Goal: Information Seeking & Learning: Compare options

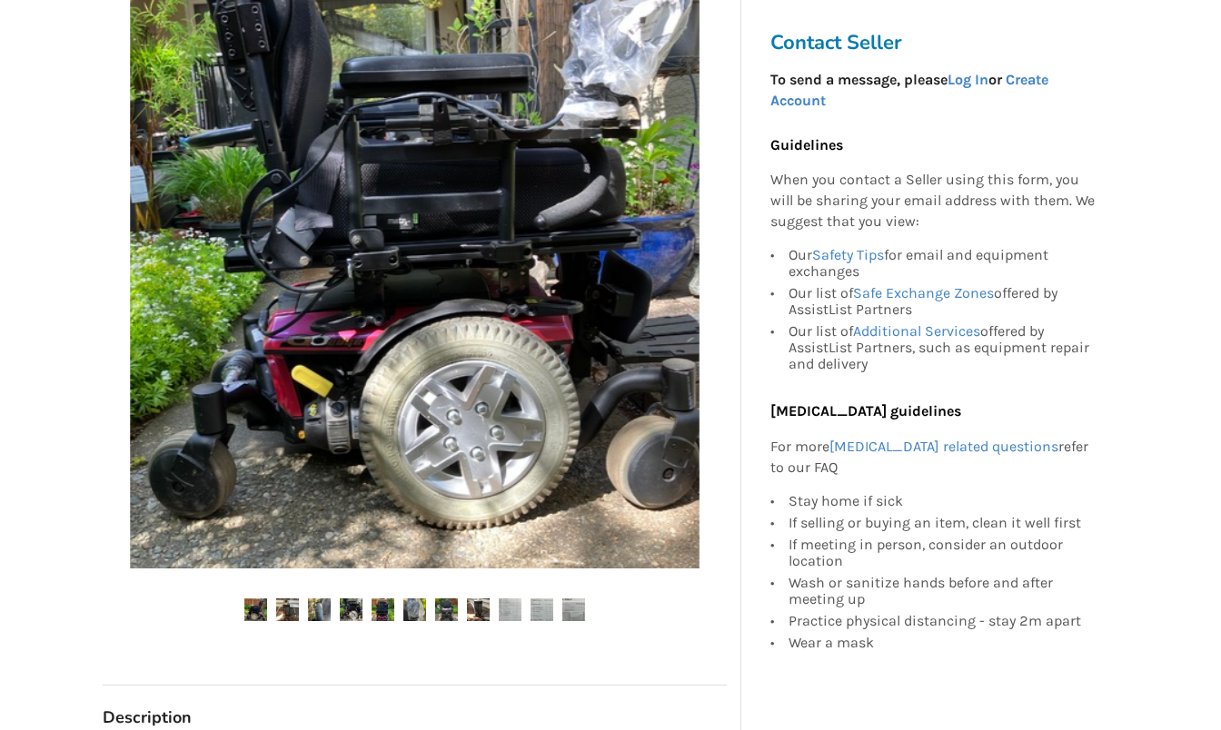
scroll to position [272, 0]
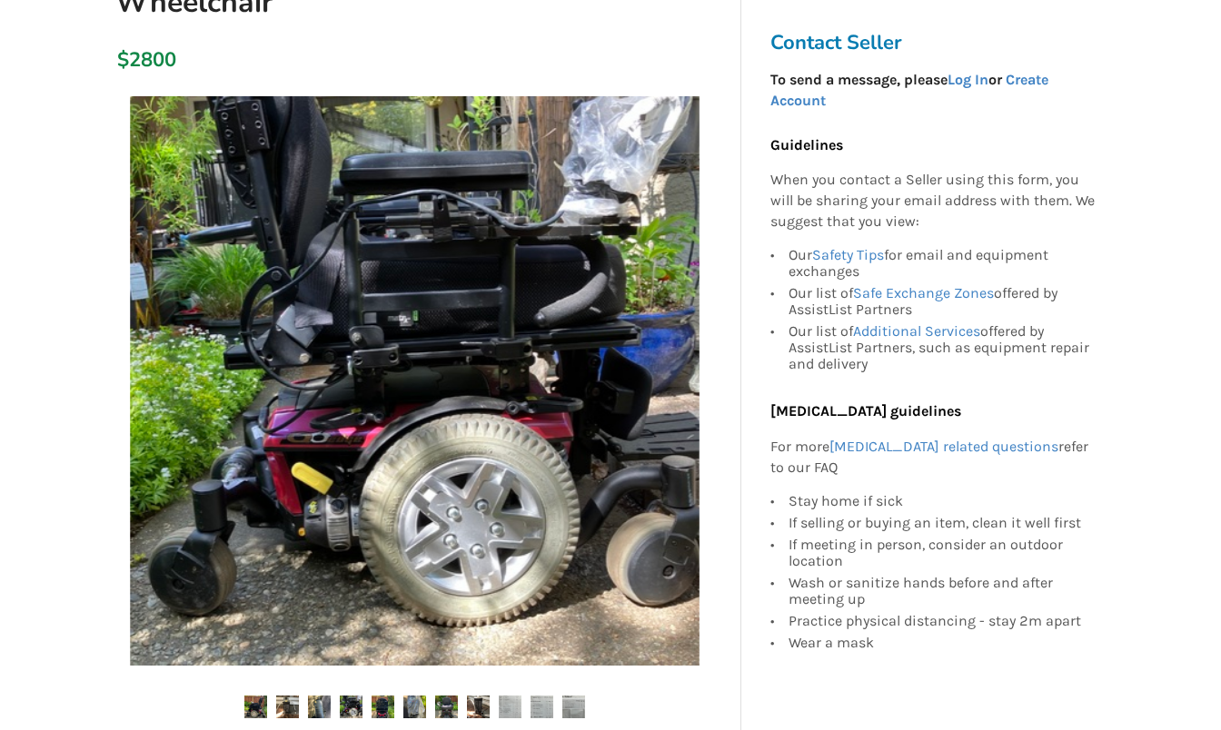
click at [471, 705] on img at bounding box center [478, 707] width 23 height 23
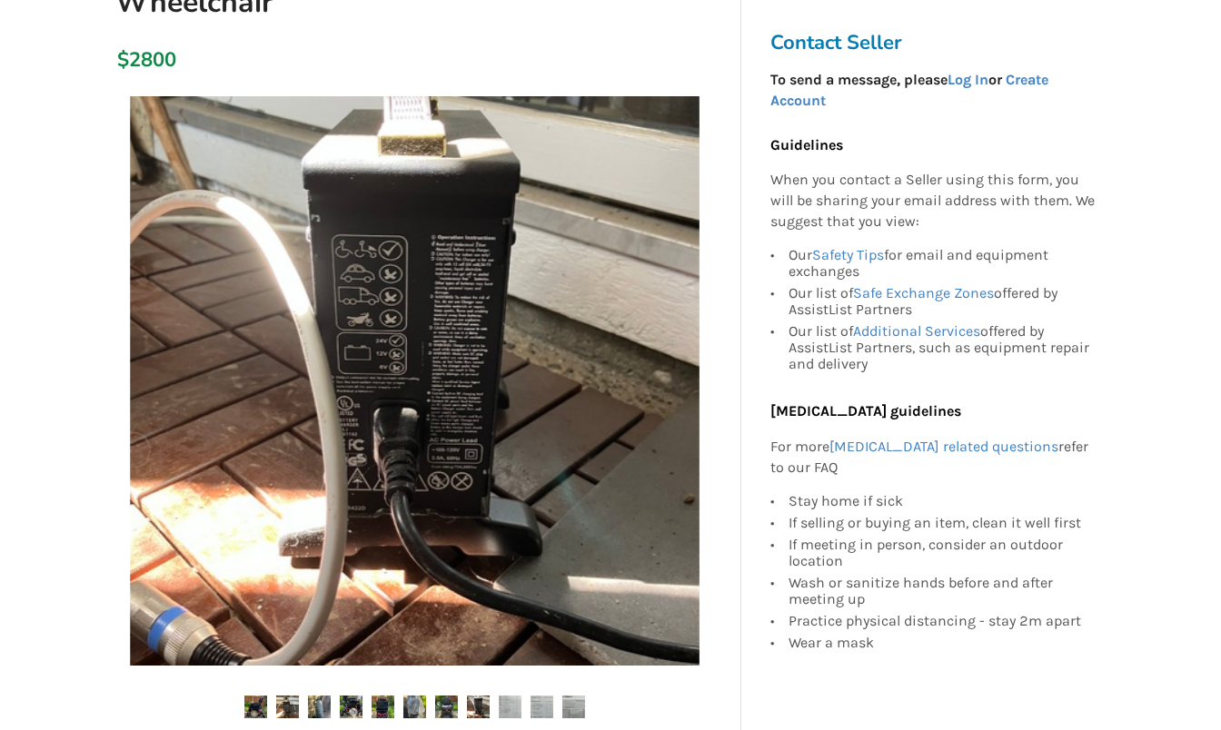
click at [554, 704] on ul at bounding box center [415, 708] width 624 height 25
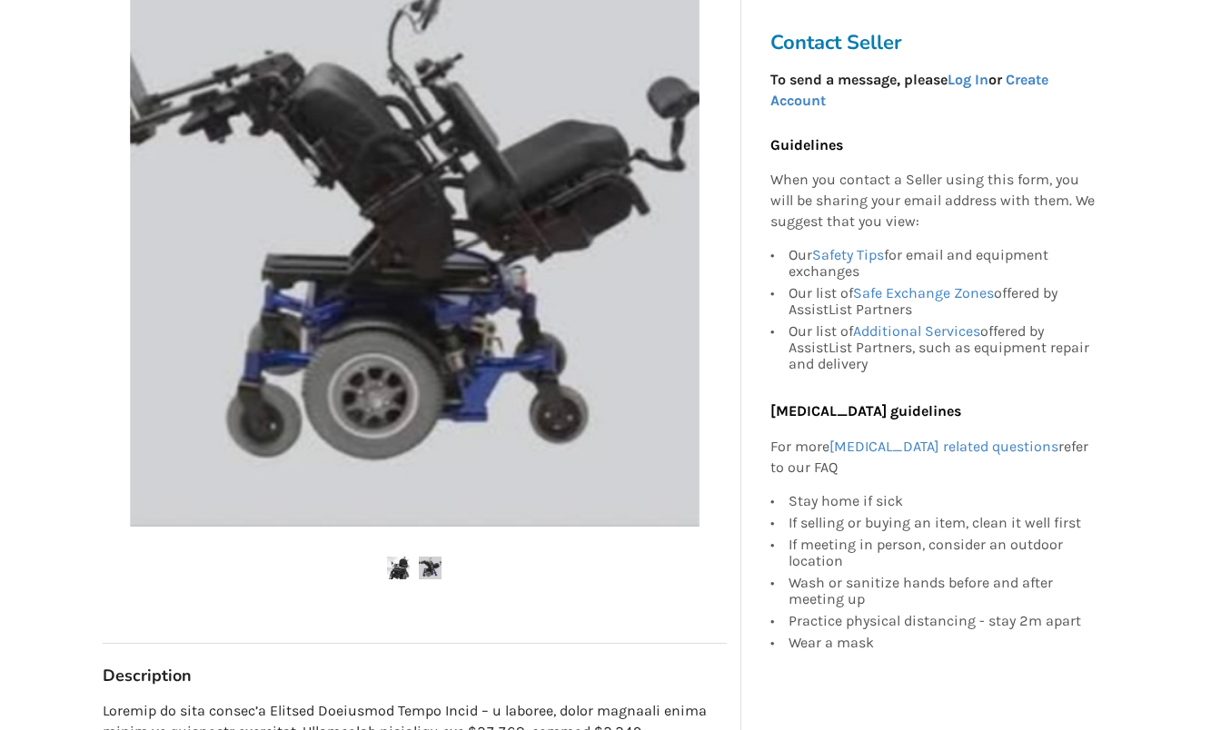
scroll to position [454, 0]
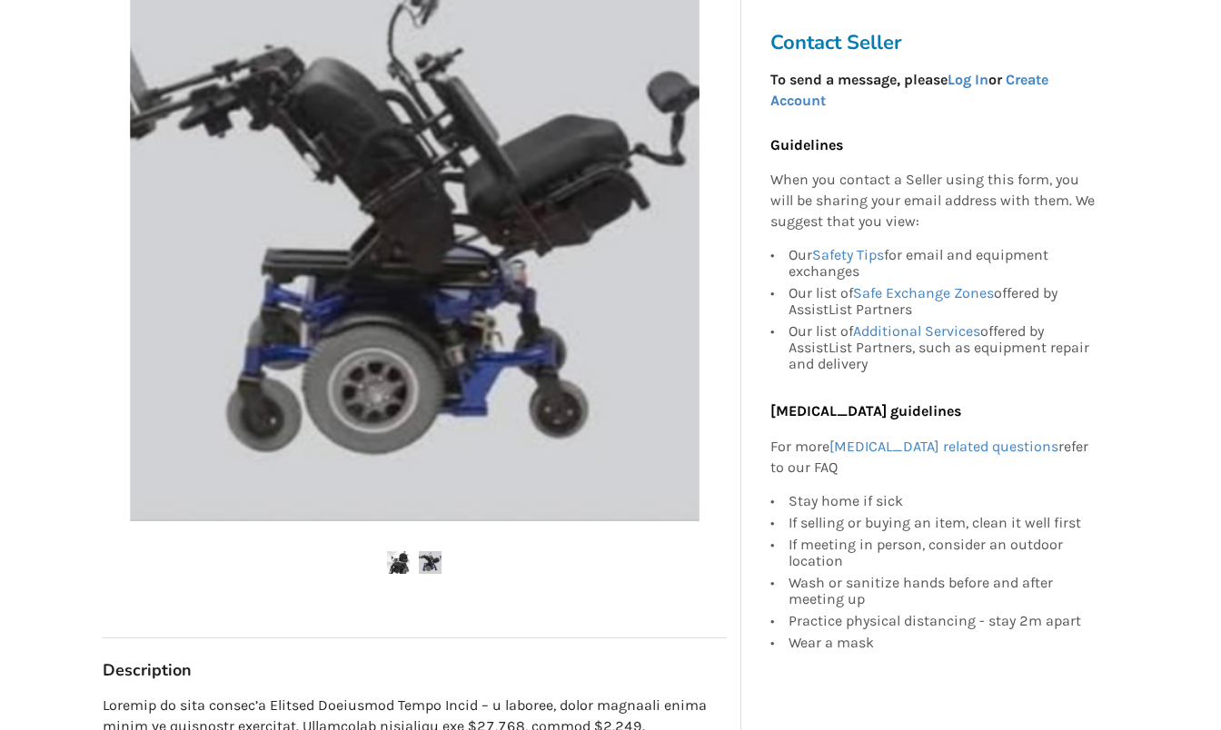
click at [403, 558] on img at bounding box center [398, 562] width 23 height 23
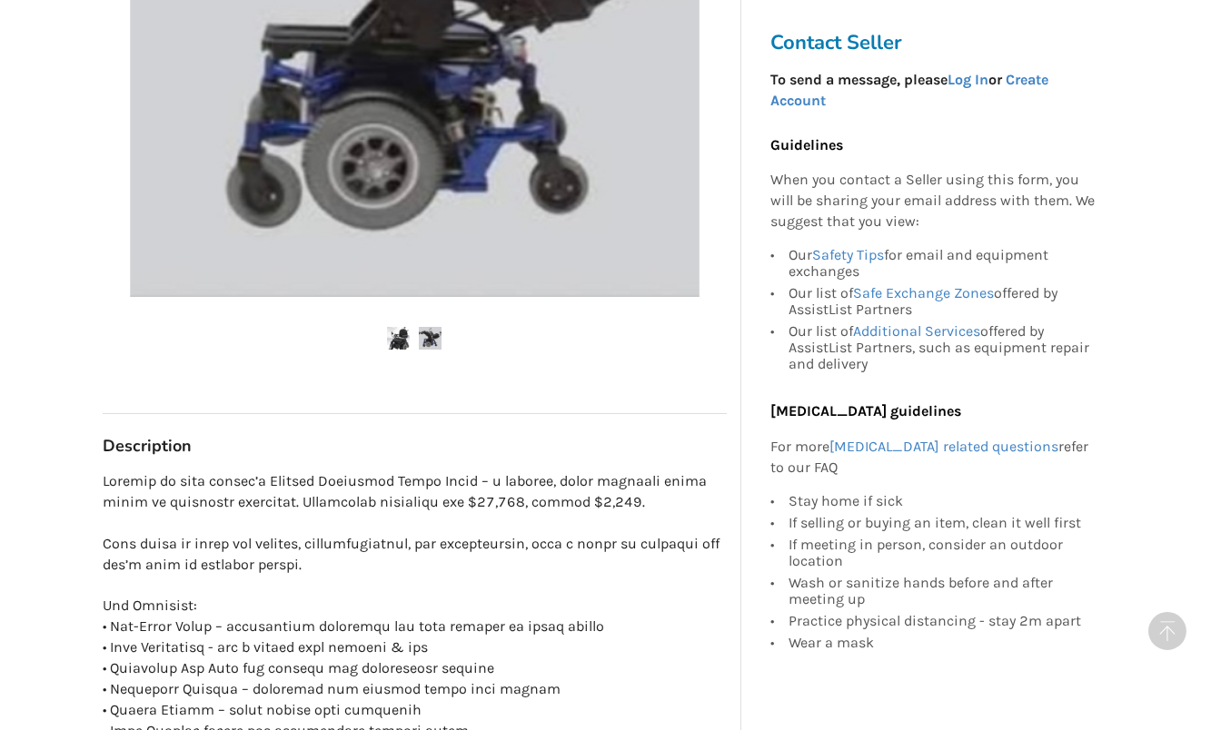
scroll to position [727, 0]
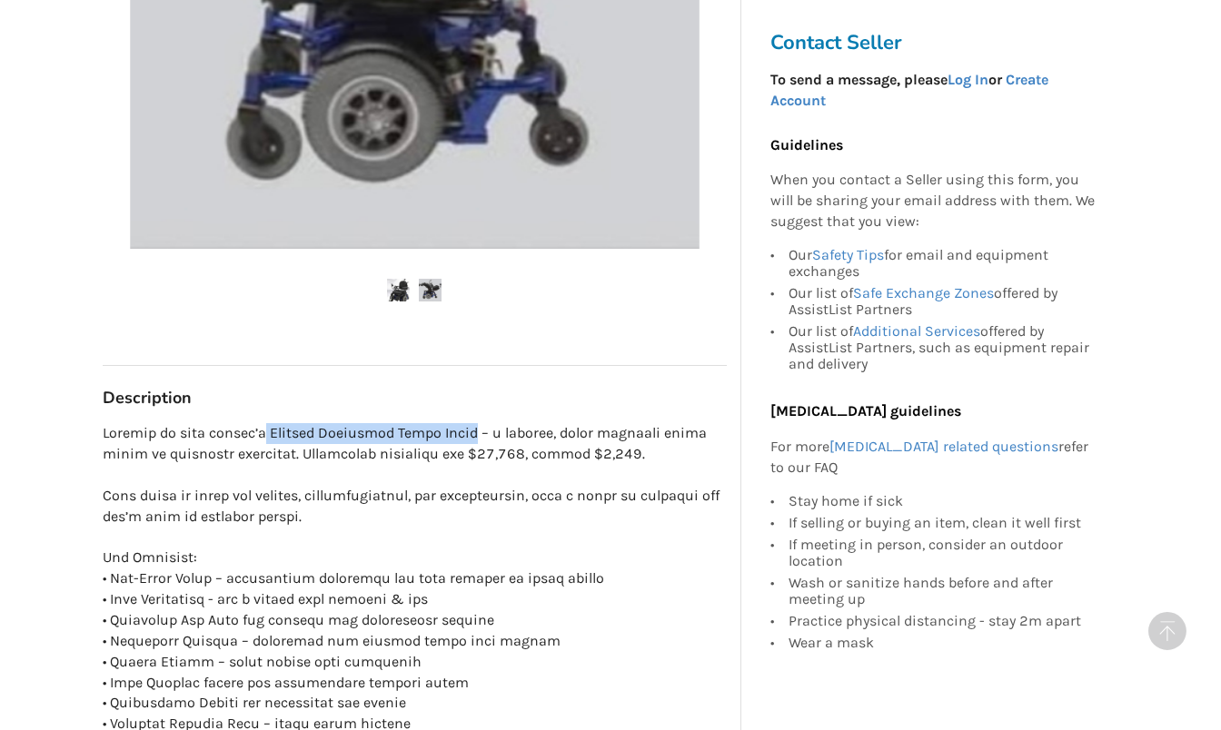
drag, startPoint x: 264, startPoint y: 435, endPoint x: 466, endPoint y: 430, distance: 201.7
click at [466, 430] on p at bounding box center [415, 662] width 624 height 478
copy p "Quickie Xperience Power Chair"
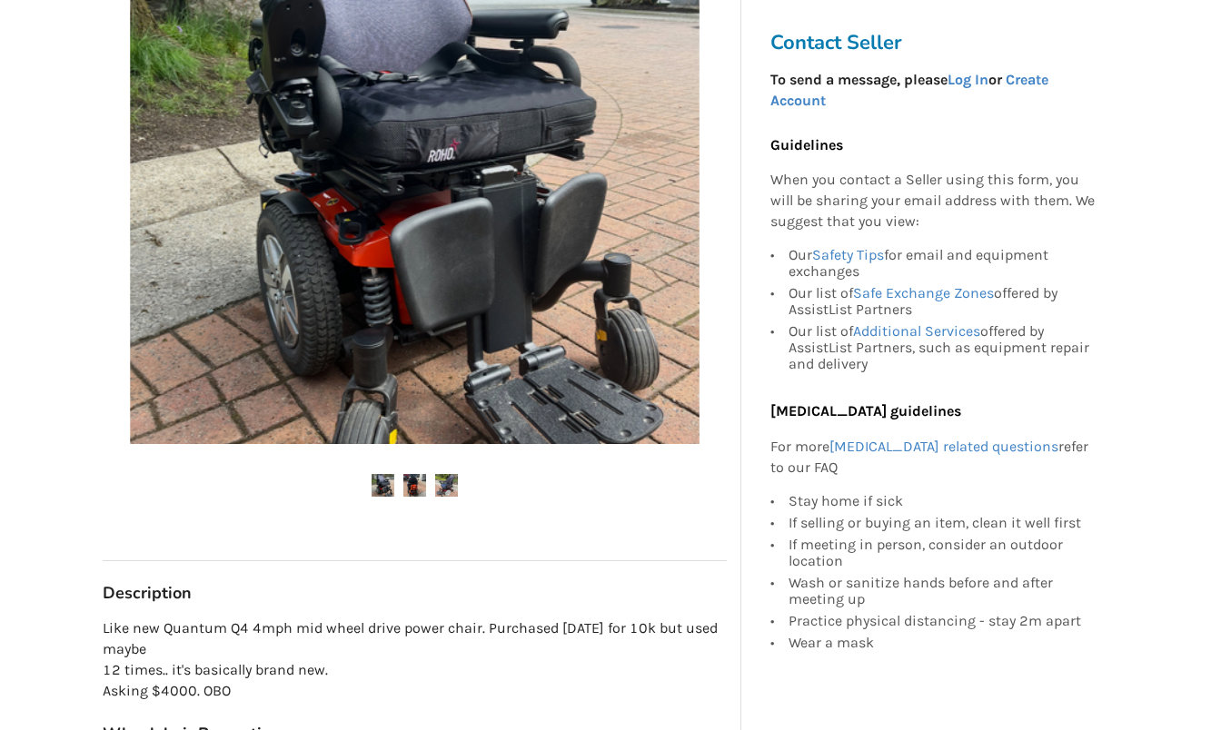
scroll to position [545, 0]
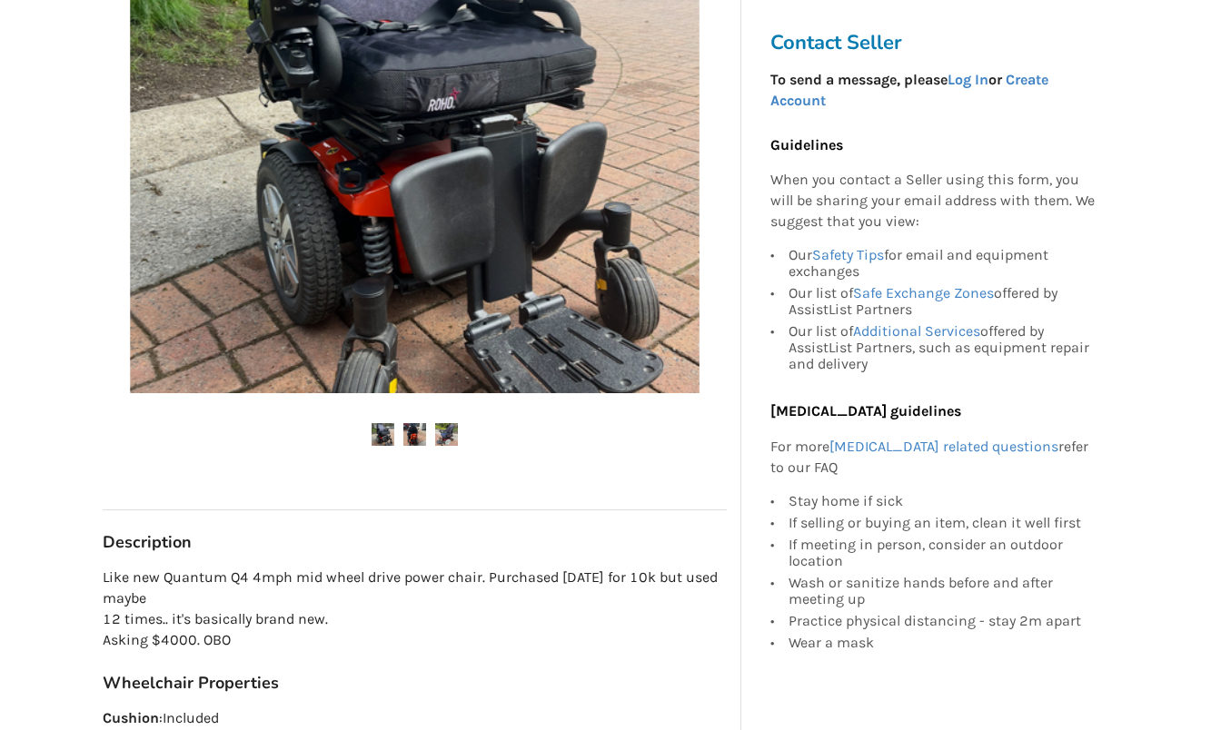
click at [378, 431] on img at bounding box center [382, 434] width 23 height 23
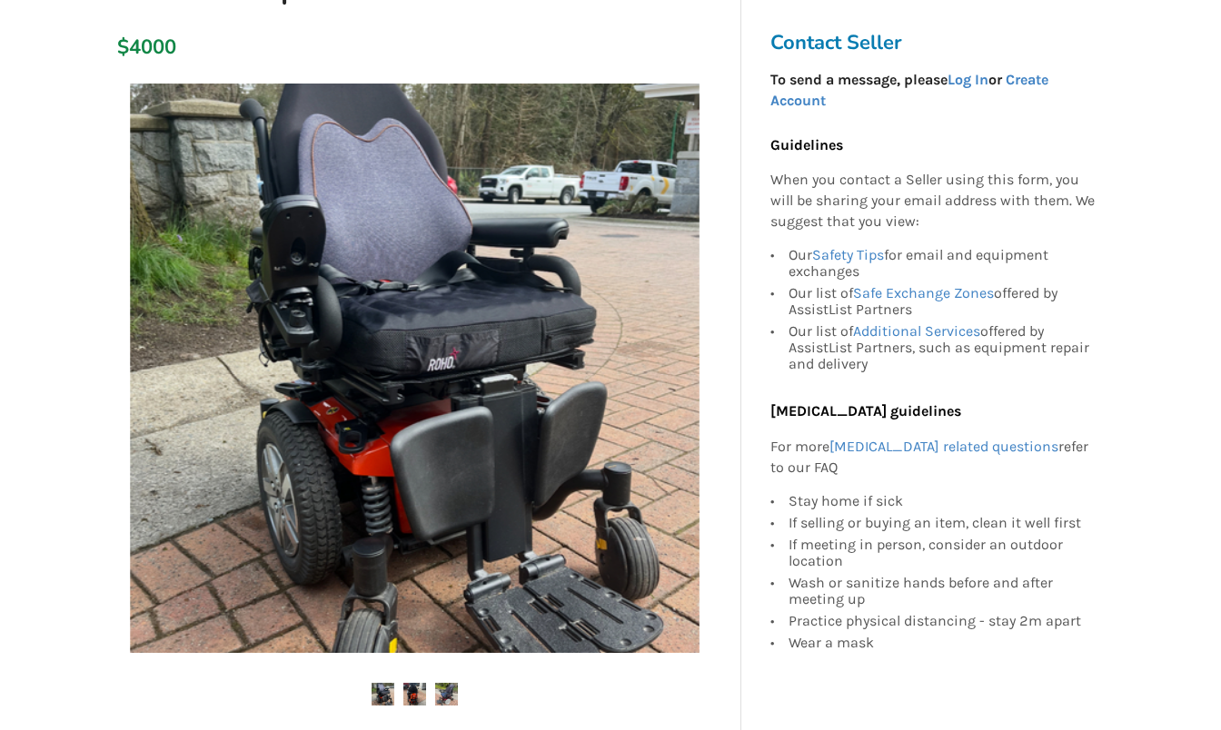
scroll to position [454, 0]
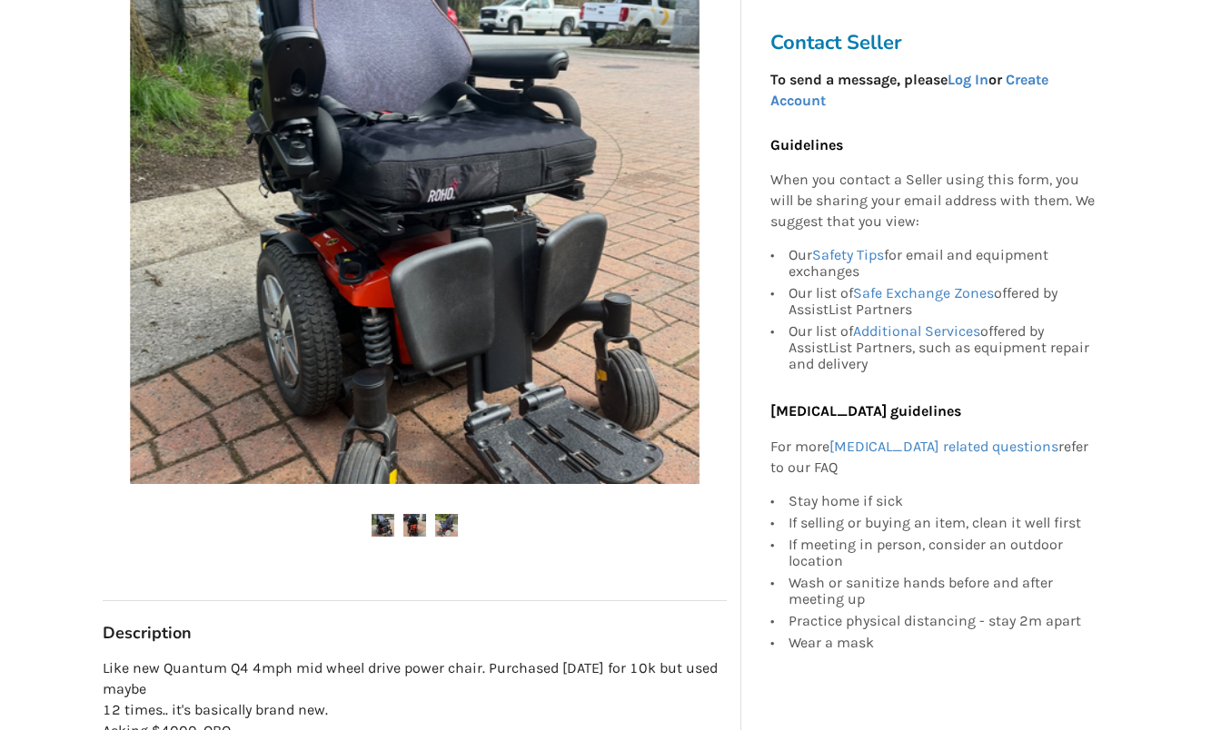
click at [417, 520] on img at bounding box center [414, 525] width 23 height 23
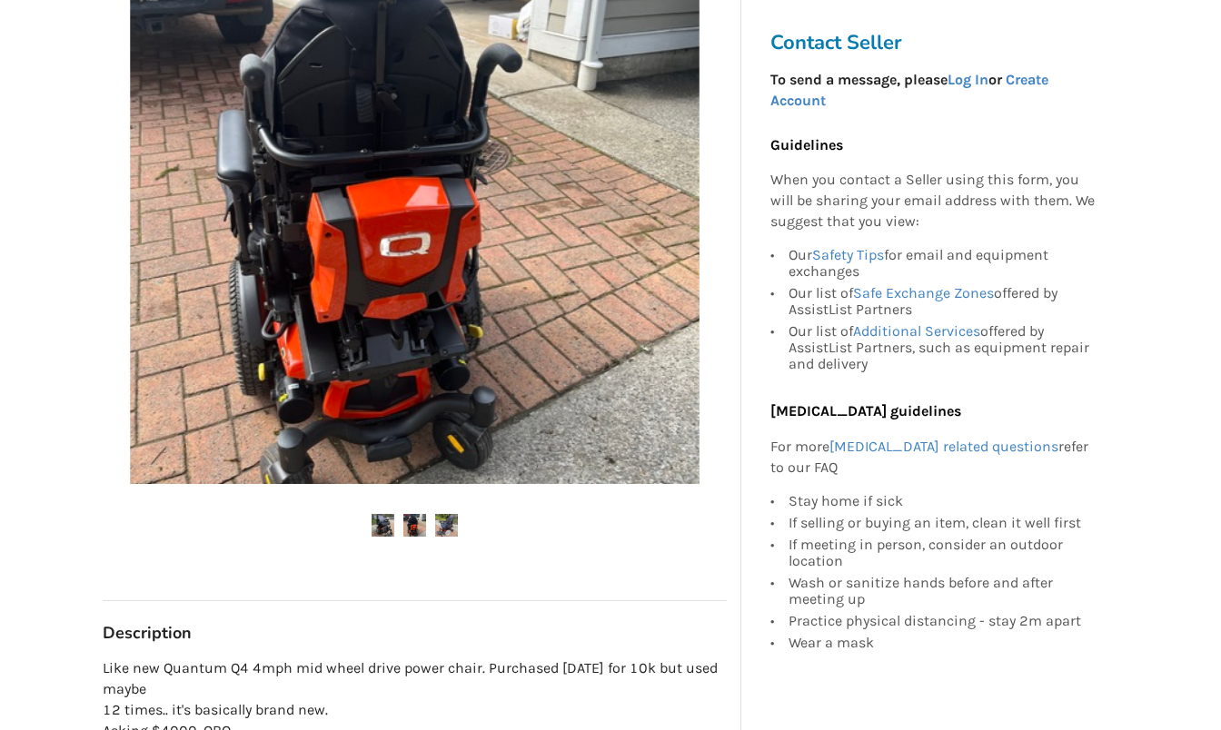
click at [440, 526] on img at bounding box center [446, 525] width 23 height 23
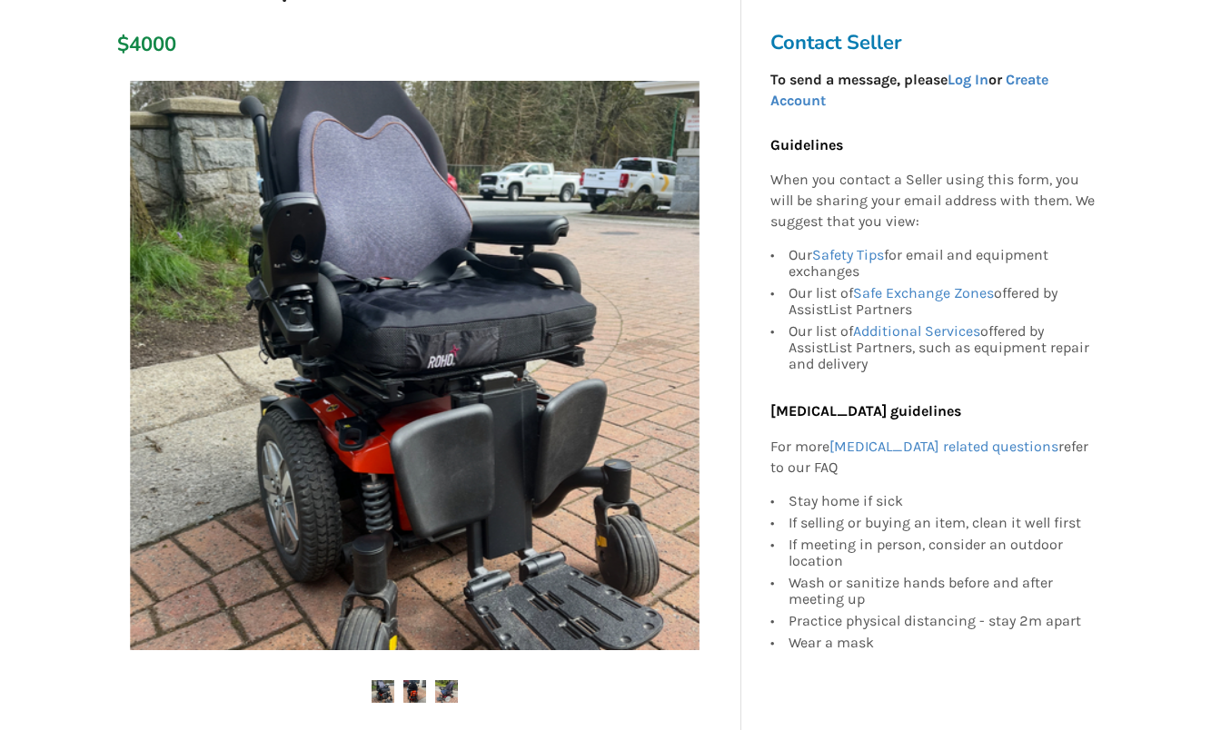
scroll to position [379, 0]
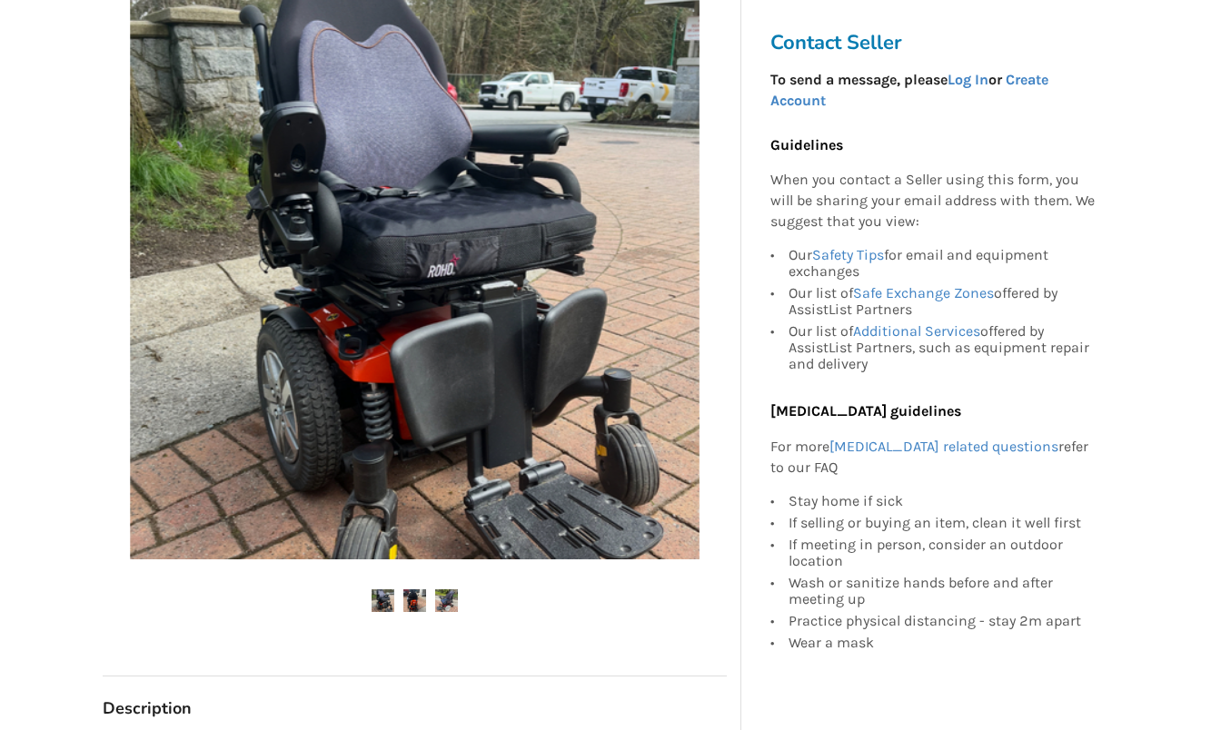
click at [387, 601] on img at bounding box center [382, 600] width 23 height 23
click at [416, 598] on img at bounding box center [414, 600] width 23 height 23
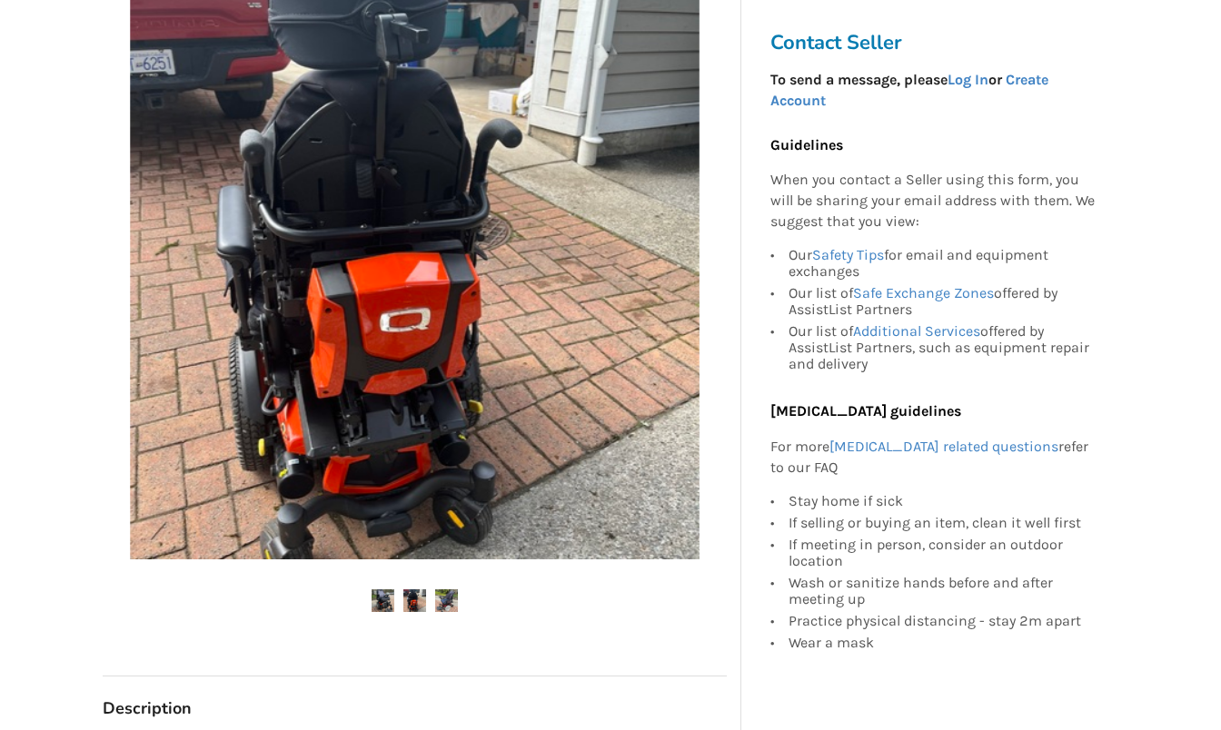
click at [382, 599] on img at bounding box center [382, 600] width 23 height 23
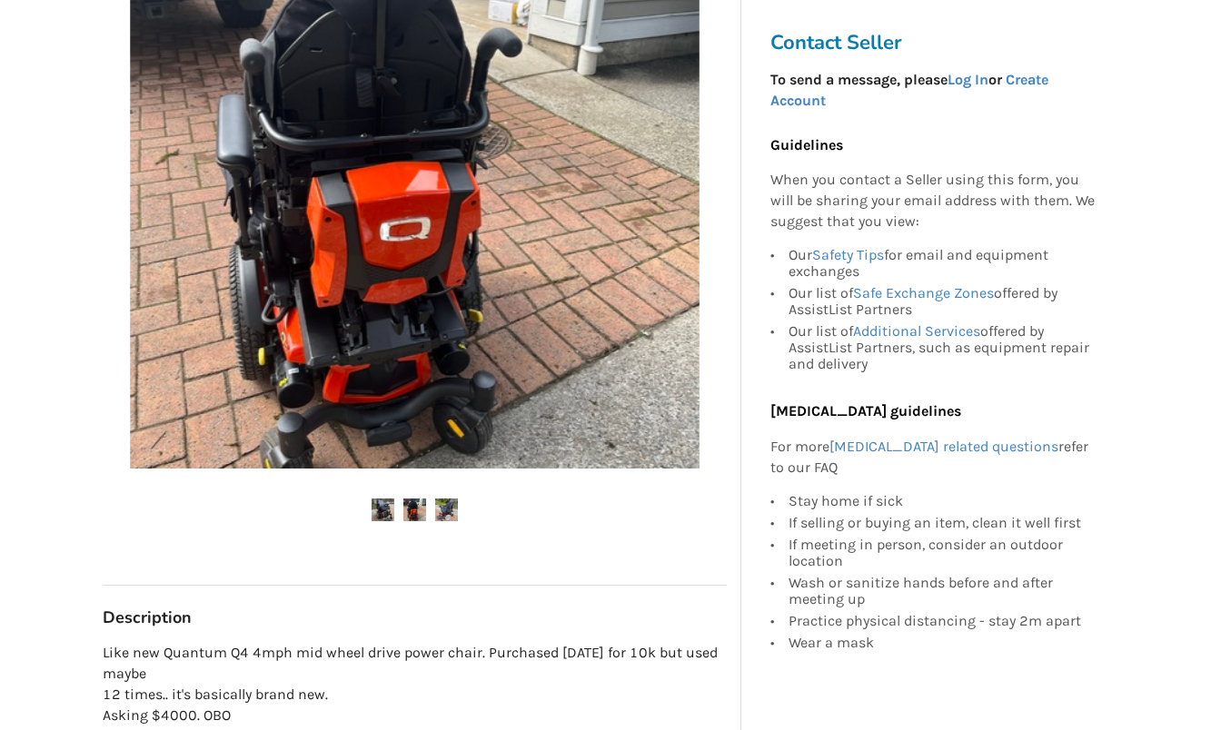
click at [379, 499] on img at bounding box center [382, 510] width 23 height 23
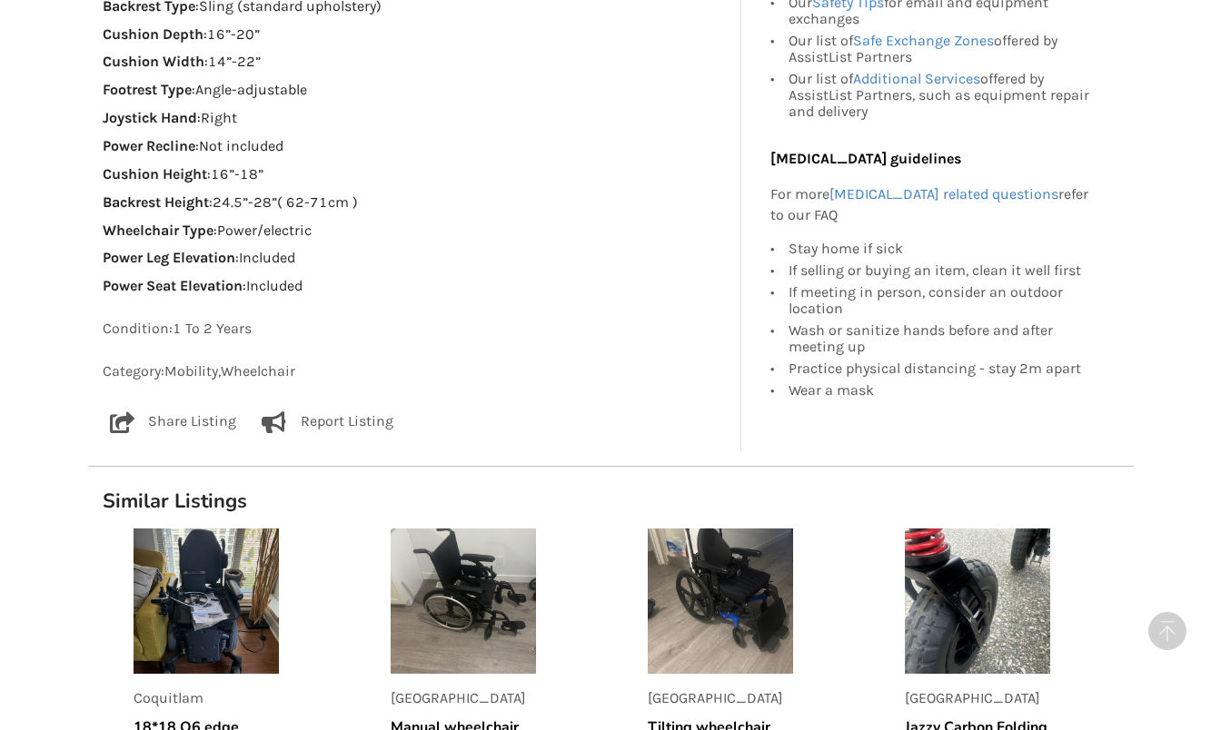
scroll to position [1378, 0]
